Goal: Task Accomplishment & Management: Manage account settings

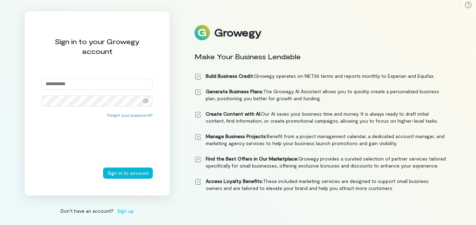
click at [94, 86] on input "email" at bounding box center [96, 83] width 111 height 11
type input "**********"
click at [103, 167] on button "Sign in to account" at bounding box center [128, 172] width 50 height 11
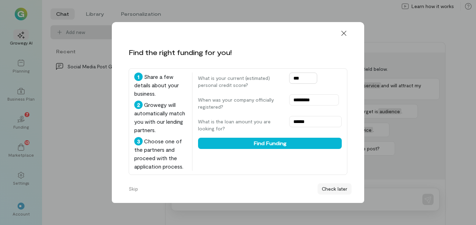
type input "***"
click at [325, 189] on button "Check later" at bounding box center [334, 188] width 34 height 11
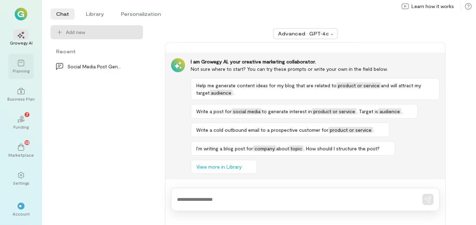
click at [21, 68] on div "Planning" at bounding box center [21, 71] width 17 height 6
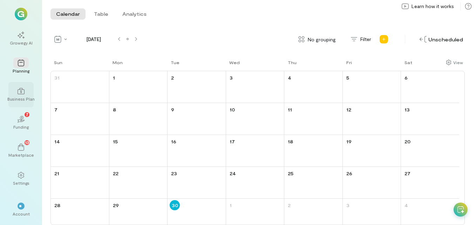
click at [21, 95] on div at bounding box center [20, 90] width 15 height 11
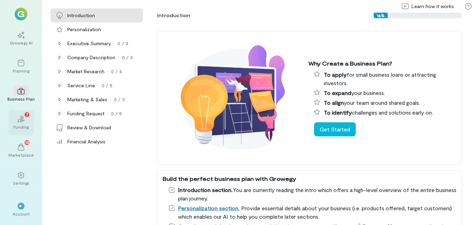
click at [23, 123] on div "02 7" at bounding box center [20, 118] width 15 height 11
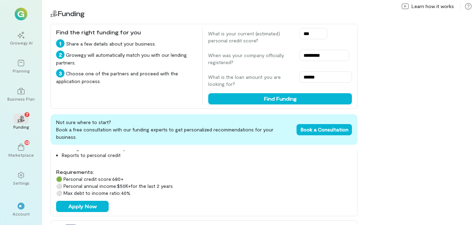
scroll to position [350, 0]
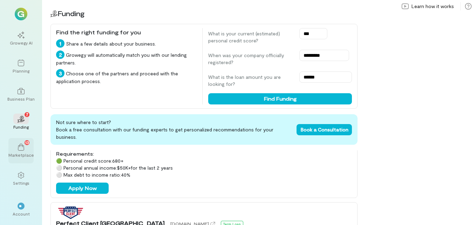
click at [18, 151] on div "13" at bounding box center [20, 146] width 15 height 11
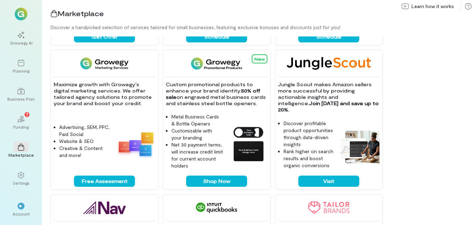
scroll to position [385, 0]
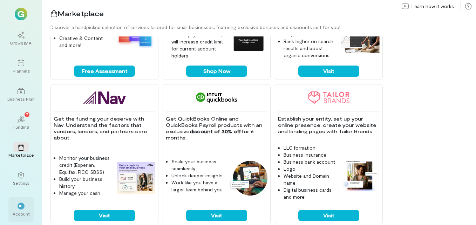
click at [22, 210] on div "**" at bounding box center [20, 205] width 15 height 11
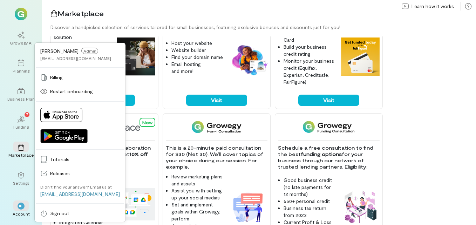
scroll to position [0, 0]
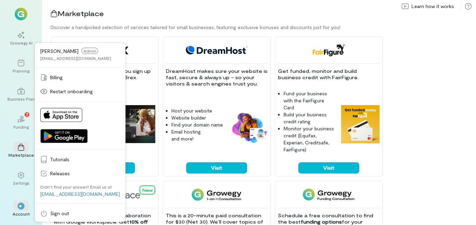
click at [19, 11] on img at bounding box center [21, 14] width 13 height 13
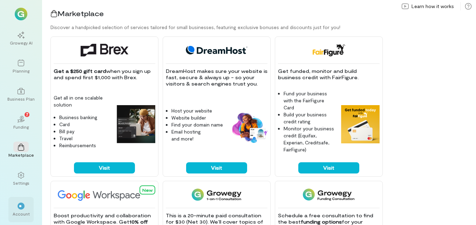
click at [18, 207] on div "**" at bounding box center [21, 205] width 7 height 7
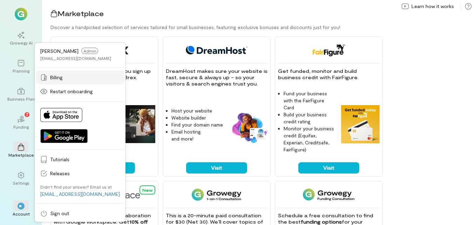
click at [66, 79] on span "Billing" at bounding box center [85, 77] width 70 height 7
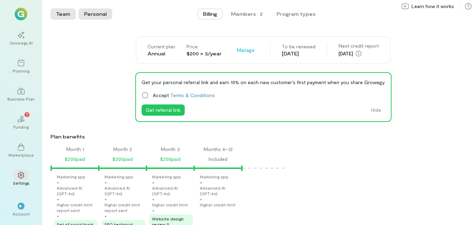
click at [98, 12] on button "Personal" at bounding box center [95, 13] width 34 height 11
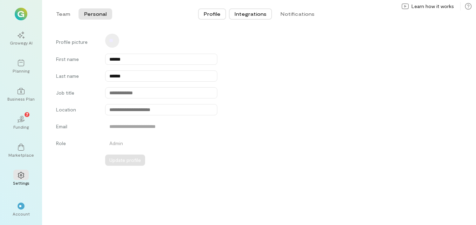
click at [265, 13] on button "Integrations" at bounding box center [250, 13] width 43 height 11
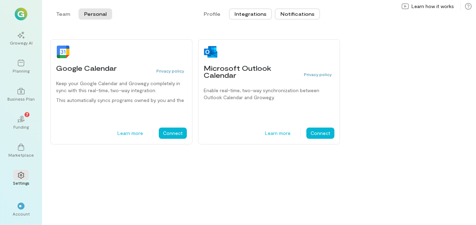
click at [291, 12] on button "Notifications" at bounding box center [297, 13] width 45 height 11
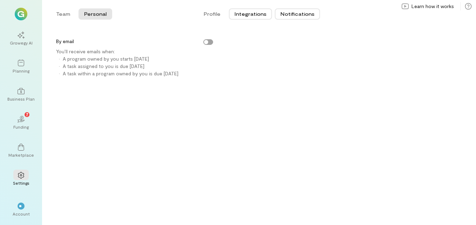
click at [246, 15] on button "Integrations" at bounding box center [250, 13] width 43 height 11
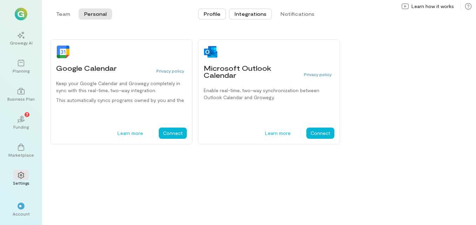
click at [214, 15] on button "Profile" at bounding box center [212, 13] width 28 height 11
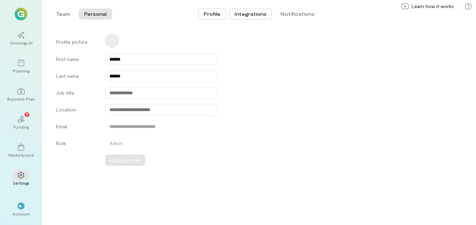
click at [252, 14] on button "Integrations" at bounding box center [250, 13] width 43 height 11
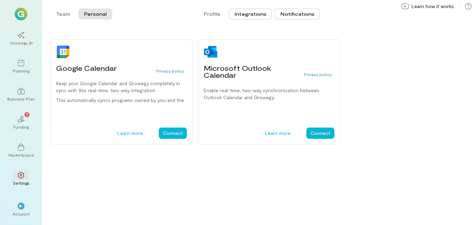
click at [289, 13] on button "Notifications" at bounding box center [297, 13] width 45 height 11
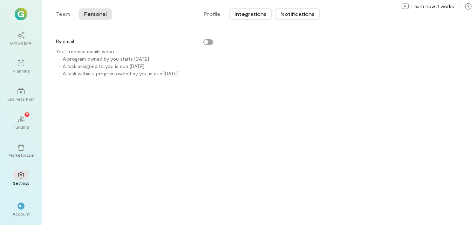
click at [257, 10] on button "Integrations" at bounding box center [250, 13] width 43 height 11
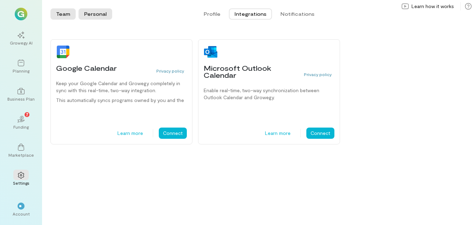
click at [61, 16] on button "Team" at bounding box center [62, 13] width 25 height 11
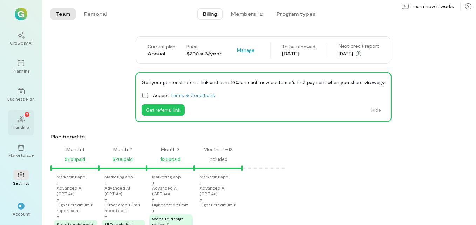
click at [25, 124] on div "Funding" at bounding box center [20, 127] width 15 height 6
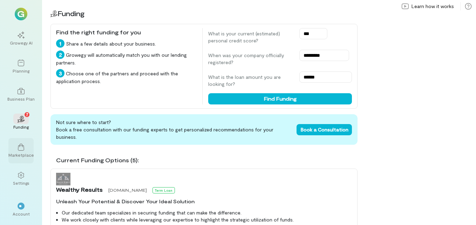
click at [19, 152] on div "Marketplace" at bounding box center [20, 150] width 25 height 25
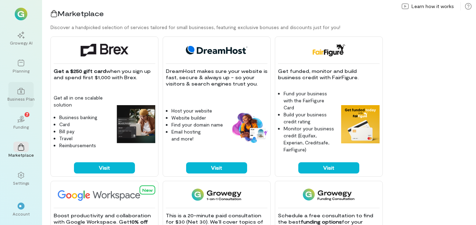
click at [23, 92] on icon at bounding box center [21, 91] width 7 height 7
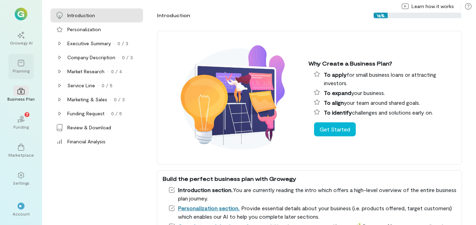
click at [21, 70] on div "Planning" at bounding box center [21, 71] width 17 height 6
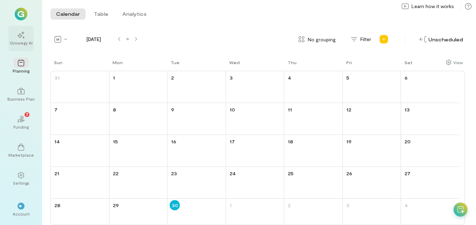
click at [21, 40] on div "Growegy AI" at bounding box center [21, 43] width 23 height 6
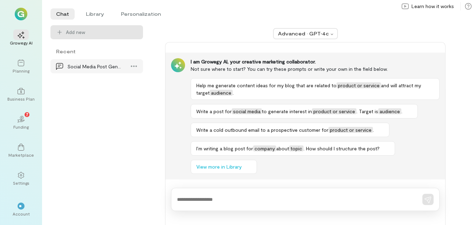
click at [88, 70] on div "Social Media Post Generation" at bounding box center [94, 66] width 55 height 7
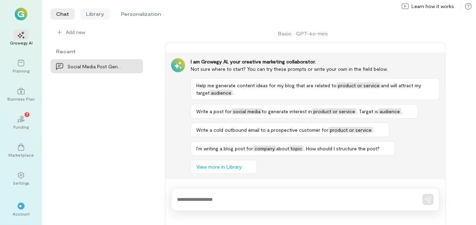
click at [85, 16] on li "Library" at bounding box center [94, 13] width 29 height 11
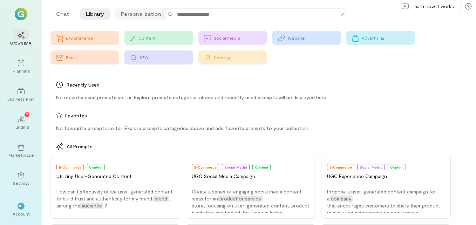
click at [145, 14] on li "Personalization" at bounding box center [140, 13] width 51 height 11
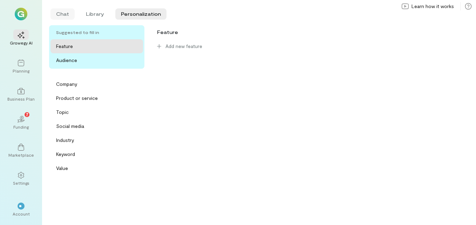
click at [68, 16] on li "Chat" at bounding box center [62, 13] width 24 height 11
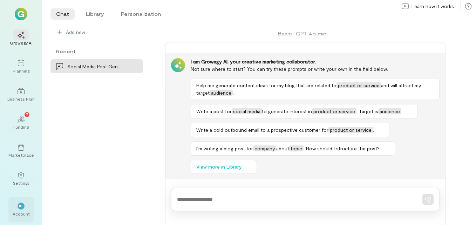
click at [26, 205] on div "**" at bounding box center [20, 205] width 15 height 11
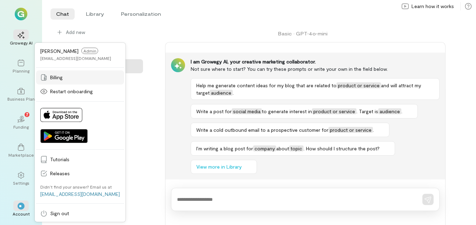
click at [69, 83] on link "Billing" at bounding box center [80, 77] width 88 height 14
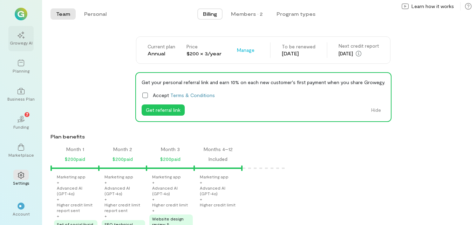
click at [29, 35] on div "Growegy AI" at bounding box center [20, 38] width 25 height 25
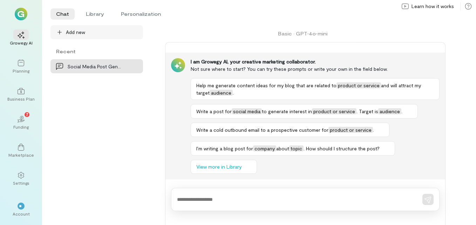
click at [60, 30] on icon at bounding box center [59, 32] width 7 height 7
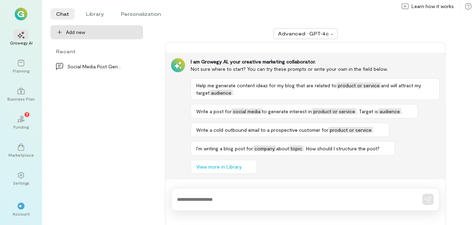
click at [96, 33] on span "Add new" at bounding box center [101, 32] width 71 height 7
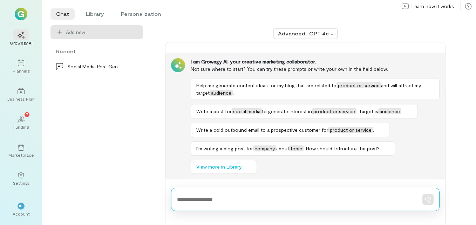
click at [221, 198] on textarea at bounding box center [295, 199] width 237 height 7
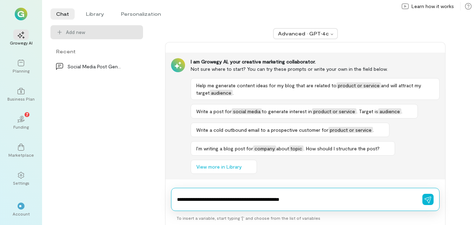
type textarea "**********"
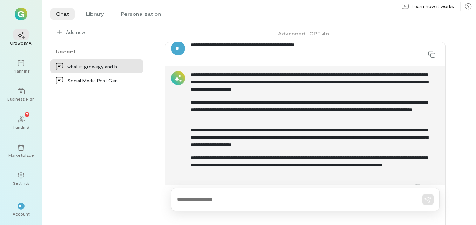
scroll to position [26, 0]
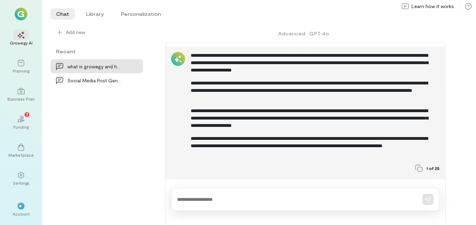
click at [428, 148] on p "**********" at bounding box center [312, 146] width 243 height 22
click at [410, 143] on p "**********" at bounding box center [312, 146] width 243 height 22
click at [423, 126] on p "**********" at bounding box center [312, 118] width 243 height 22
click at [284, 178] on div "**********" at bounding box center [304, 112] width 279 height 133
click at [426, 169] on span "1 of 25" at bounding box center [432, 168] width 13 height 6
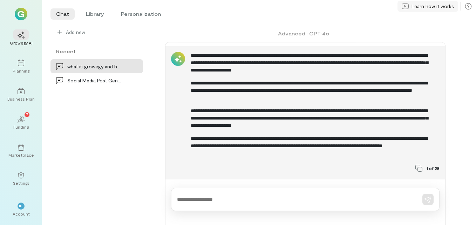
click at [432, 7] on span "Learn how it works" at bounding box center [432, 6] width 42 height 7
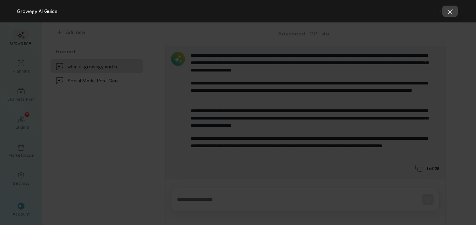
click at [451, 13] on icon "button" at bounding box center [449, 11] width 7 height 7
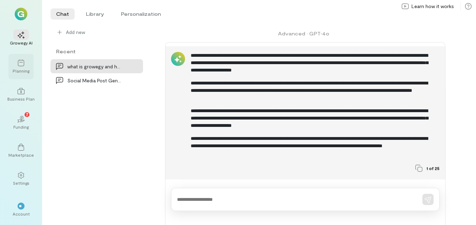
click at [25, 66] on div at bounding box center [20, 62] width 15 height 11
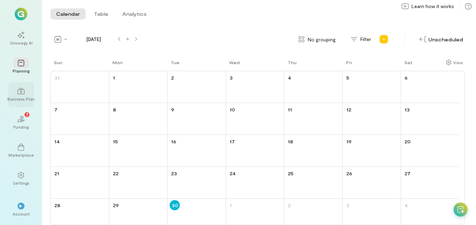
click at [19, 90] on icon at bounding box center [21, 91] width 7 height 7
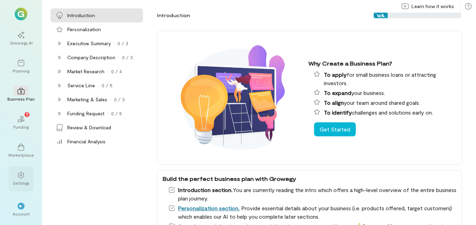
click at [19, 180] on div "Settings" at bounding box center [21, 183] width 16 height 6
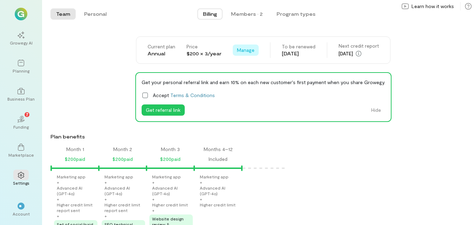
click at [246, 55] on button "Manage" at bounding box center [246, 49] width 26 height 11
click at [104, 63] on div "Current plan Annual Price $200 × 3/year Manage Cancel renewal To be renewed [DA…" at bounding box center [262, 49] width 425 height 27
click at [246, 14] on div "Members · 2" at bounding box center [247, 14] width 32 height 7
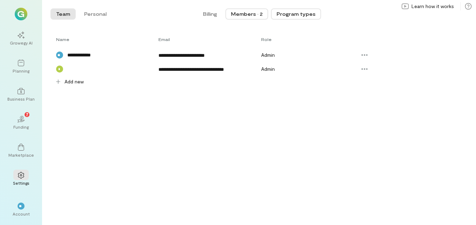
click at [299, 14] on button "Program types" at bounding box center [296, 13] width 50 height 11
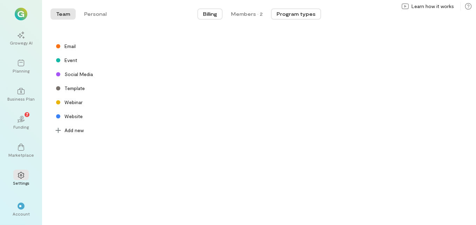
click at [202, 14] on button "Billing" at bounding box center [209, 13] width 25 height 11
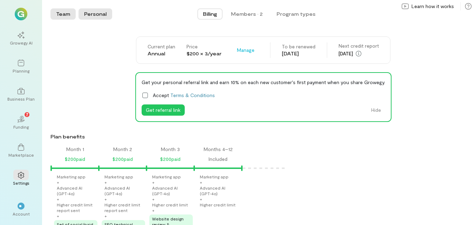
click at [108, 17] on button "Personal" at bounding box center [95, 13] width 34 height 11
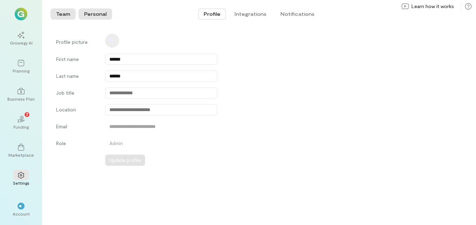
click at [57, 12] on button "Team" at bounding box center [62, 13] width 25 height 11
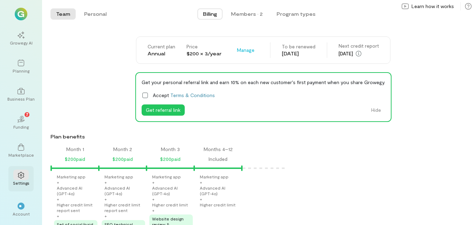
click at [18, 174] on icon at bounding box center [21, 175] width 6 height 7
click at [18, 146] on icon at bounding box center [21, 147] width 6 height 7
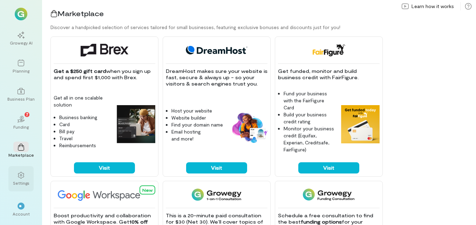
click at [21, 173] on icon at bounding box center [21, 175] width 7 height 7
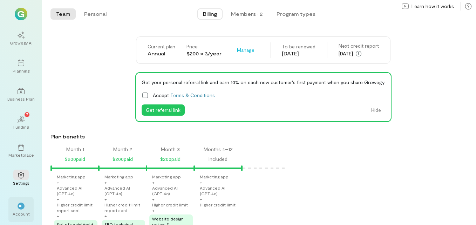
click at [21, 208] on div "**" at bounding box center [21, 205] width 7 height 7
